Goal: Transaction & Acquisition: Subscribe to service/newsletter

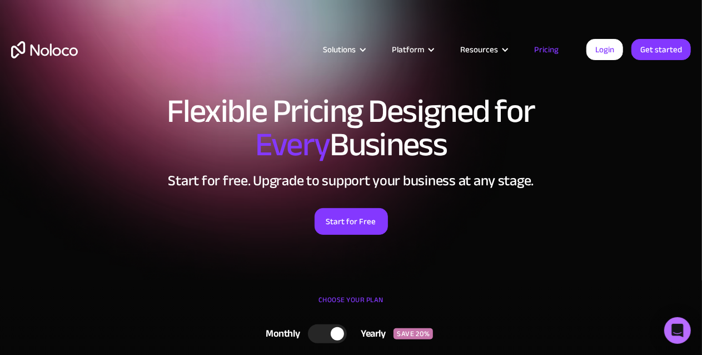
click at [397, 161] on h1 "Flexible Pricing Designed for Every Business" at bounding box center [351, 128] width 680 height 67
click at [670, 333] on div "Open Intercom Messenger" at bounding box center [677, 330] width 29 height 29
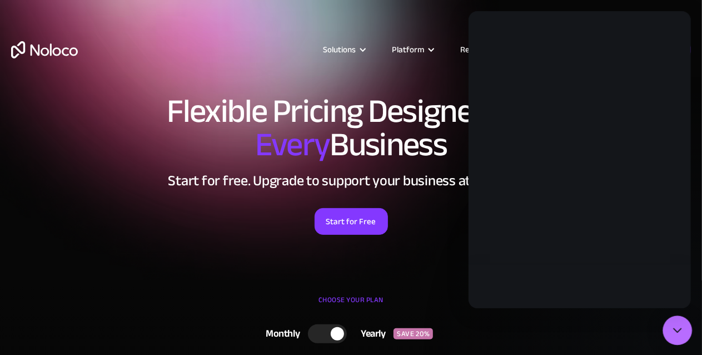
click at [670, 333] on div "Open Intercom Messenger" at bounding box center [677, 330] width 29 height 29
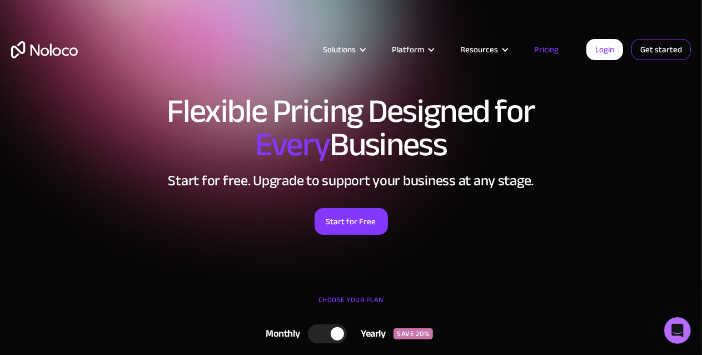
click at [675, 49] on link "Get started" at bounding box center [662, 49] width 60 height 21
